Goal: Task Accomplishment & Management: Manage account settings

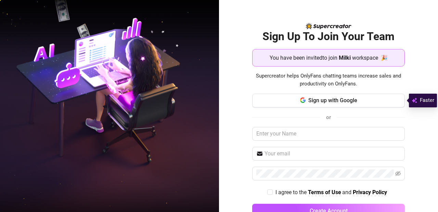
click at [288, 100] on button "Sign up with Google" at bounding box center [328, 100] width 153 height 14
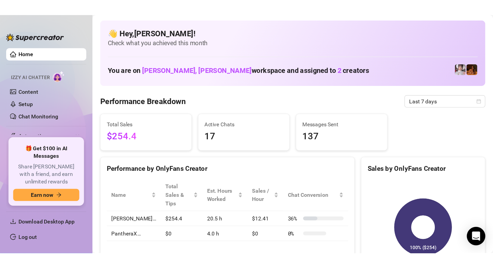
scroll to position [3, 0]
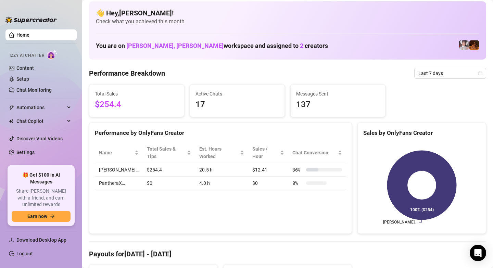
scroll to position [1, 0]
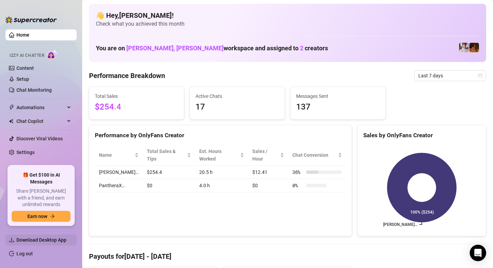
click at [40, 211] on span "Download Desktop App" at bounding box center [41, 239] width 50 height 5
click at [104, 166] on td "[PERSON_NAME]…" at bounding box center [119, 172] width 48 height 13
click at [107, 170] on td "[PERSON_NAME]…" at bounding box center [119, 172] width 48 height 13
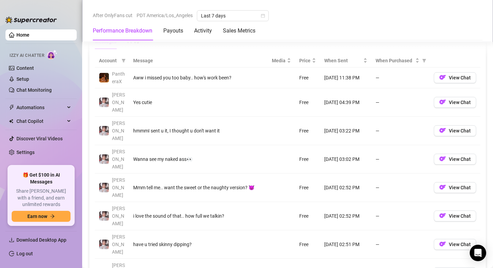
scroll to position [640, 0]
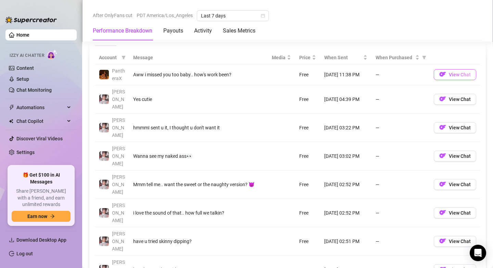
click at [438, 77] on span "View Chat" at bounding box center [460, 74] width 22 height 5
click at [438, 78] on button "View Chat" at bounding box center [455, 74] width 42 height 11
click at [438, 97] on span "View Chat" at bounding box center [460, 99] width 22 height 5
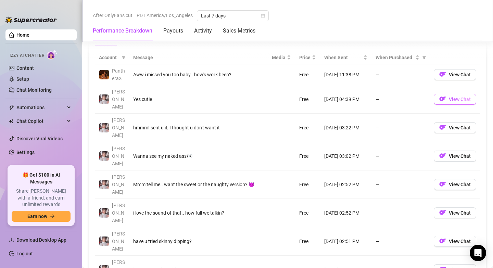
click at [438, 97] on span "View Chat" at bounding box center [460, 99] width 22 height 5
click at [42, 92] on link "Chat Monitoring" at bounding box center [33, 89] width 35 height 5
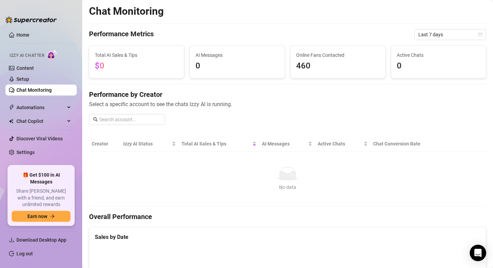
click at [26, 59] on div "Izzy AI Chatter" at bounding box center [41, 55] width 62 height 10
click at [16, 32] on link "Home" at bounding box center [22, 34] width 13 height 5
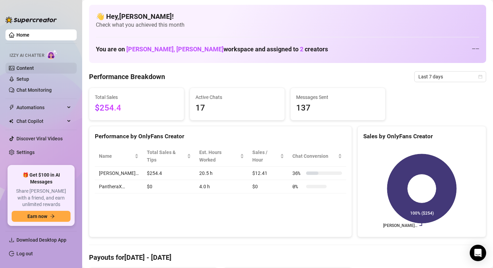
click at [33, 67] on link "Content" at bounding box center [24, 67] width 17 height 5
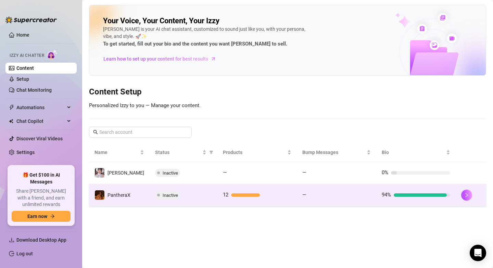
click at [104, 201] on td "PantheraX" at bounding box center [119, 195] width 61 height 22
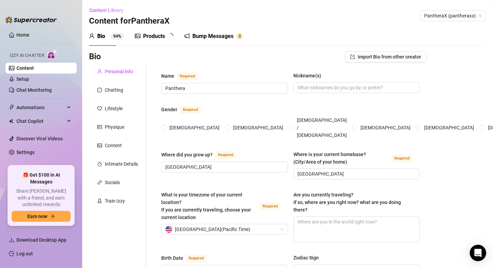
radio input "true"
type input "[DATE]"
click at [28, 35] on link "Home" at bounding box center [22, 34] width 13 height 5
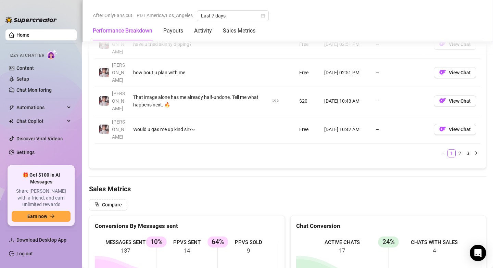
scroll to position [1092, 0]
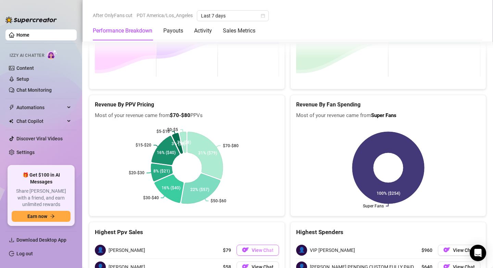
click at [248, 211] on img "button" at bounding box center [245, 250] width 7 height 7
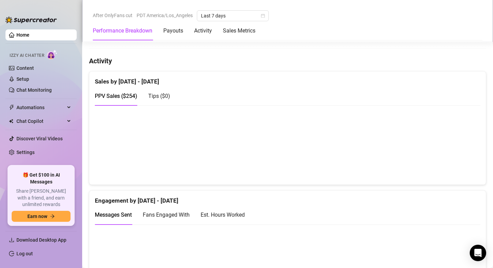
scroll to position [0, 0]
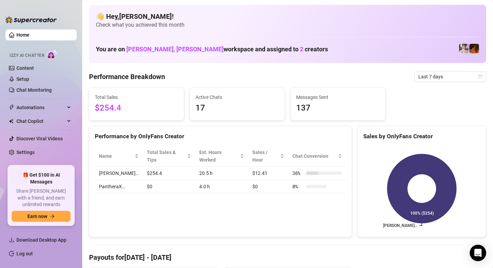
click at [0, 8] on aside "Home Izzy AI Chatter Content Setup Chat Monitoring Automations Chat Copilot Dis…" at bounding box center [41, 134] width 82 height 268
click at [0, 120] on aside "Home Izzy AI Chatter Content Setup Chat Monitoring Automations Chat Copilot Dis…" at bounding box center [41, 134] width 82 height 268
click at [0, 92] on aside "Home Izzy AI Chatter Content Setup Chat Monitoring Automations Chat Copilot Dis…" at bounding box center [41, 134] width 82 height 268
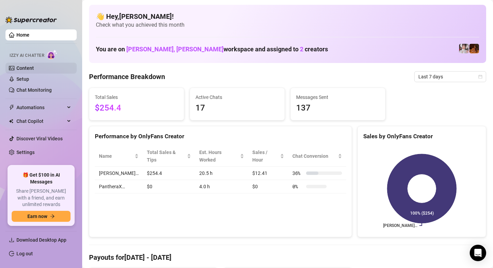
click at [34, 71] on link "Content" at bounding box center [24, 67] width 17 height 5
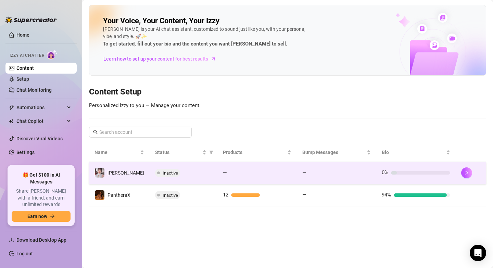
click at [150, 167] on td "Inactive" at bounding box center [184, 173] width 68 height 22
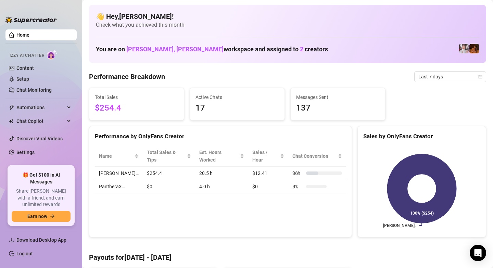
click at [0, 39] on aside "Home Izzy AI Chatter Content Setup Chat Monitoring Automations Chat Copilot Dis…" at bounding box center [41, 134] width 82 height 268
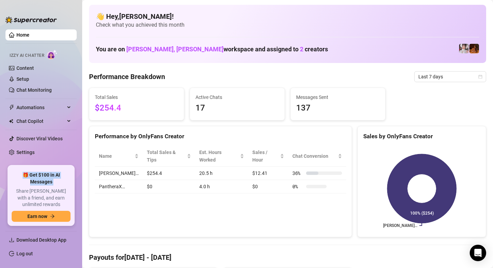
click at [0, 39] on aside "Home Izzy AI Chatter Content Setup Chat Monitoring Automations Chat Copilot Dis…" at bounding box center [41, 134] width 82 height 268
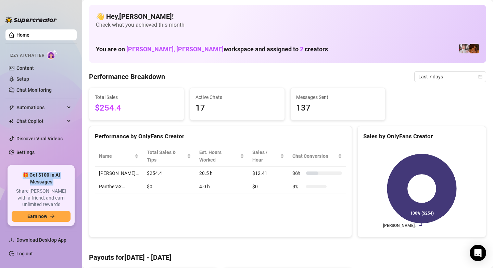
click at [29, 32] on link "Home" at bounding box center [22, 34] width 13 height 5
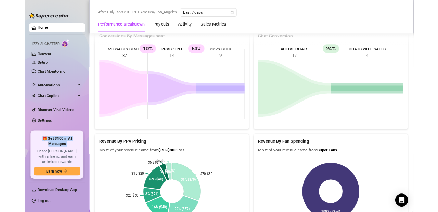
scroll to position [1092, 0]
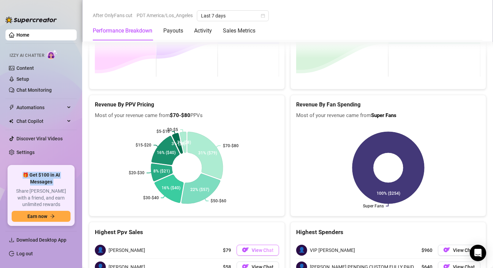
click at [272, 211] on span "View Chat" at bounding box center [263, 250] width 22 height 5
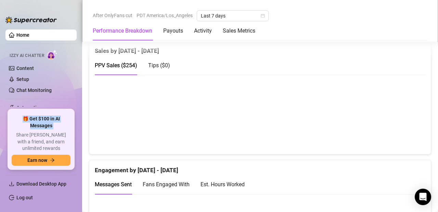
scroll to position [355, 0]
